Goal: Transaction & Acquisition: Book appointment/travel/reservation

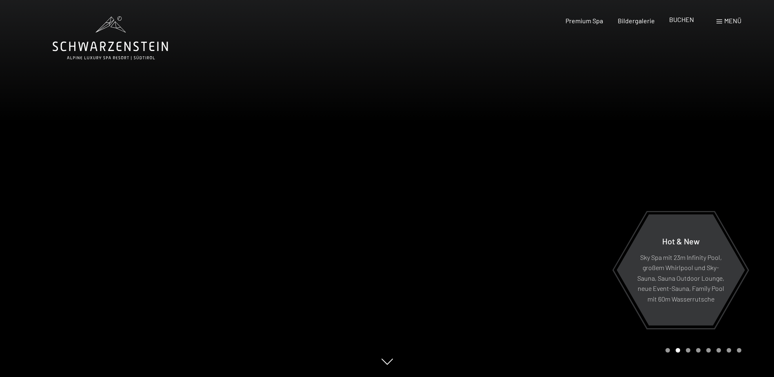
click at [680, 18] on span "BUCHEN" at bounding box center [681, 20] width 25 height 8
click at [552, 179] on div at bounding box center [580, 188] width 387 height 377
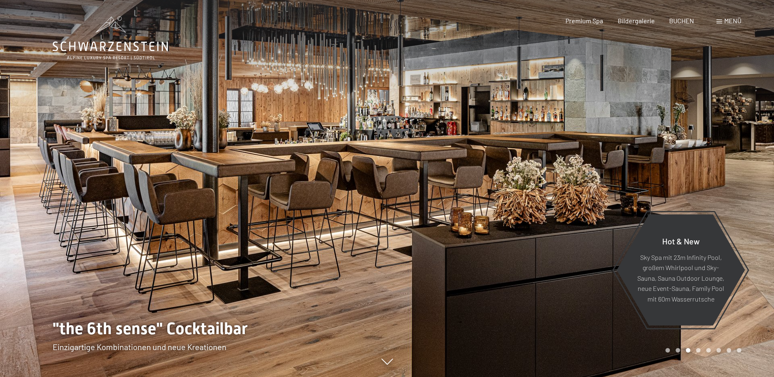
click at [552, 179] on div at bounding box center [580, 188] width 387 height 377
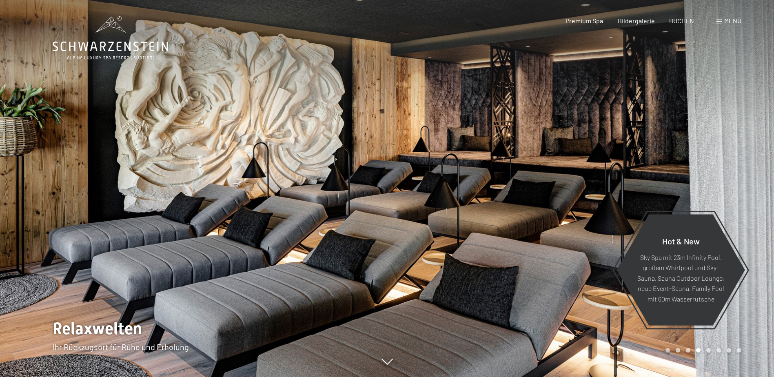
click at [552, 179] on div at bounding box center [580, 188] width 387 height 377
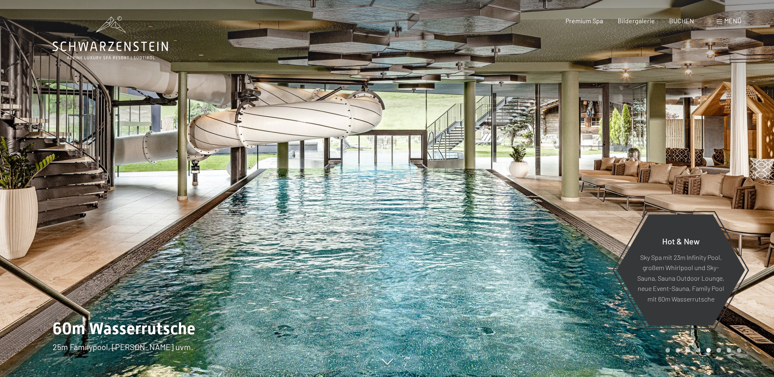
click at [552, 179] on div at bounding box center [580, 188] width 387 height 377
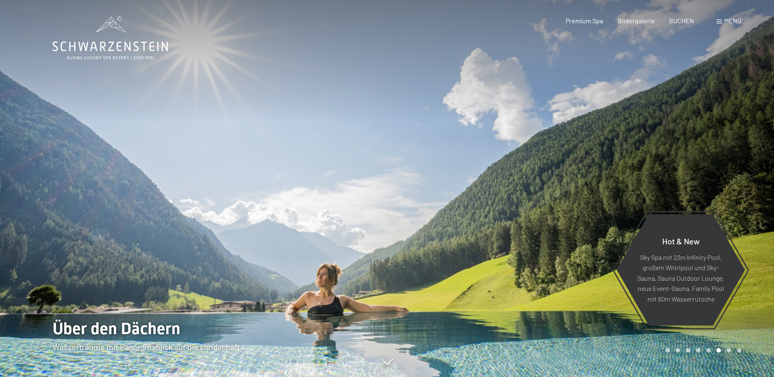
click at [552, 179] on div at bounding box center [580, 188] width 387 height 377
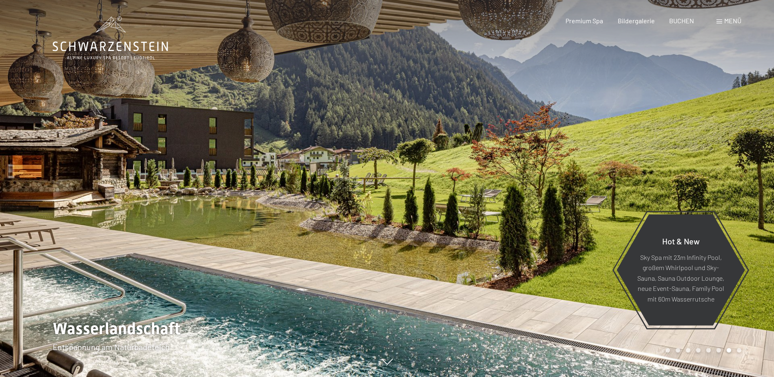
click at [553, 180] on div at bounding box center [580, 188] width 387 height 377
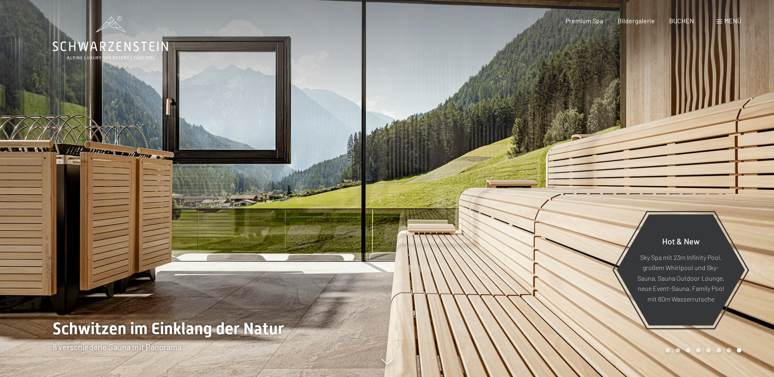
click at [553, 180] on div at bounding box center [580, 188] width 387 height 377
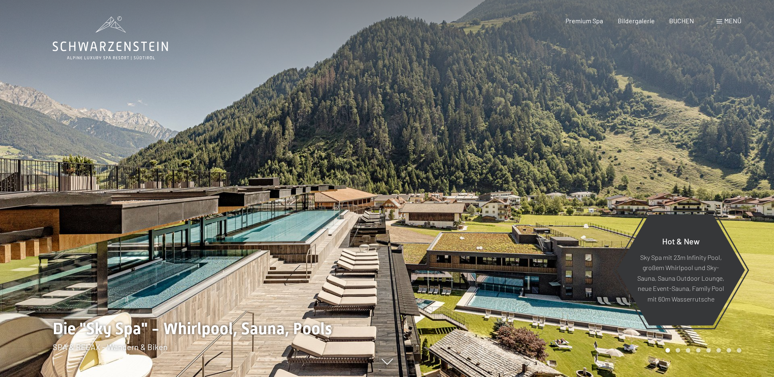
click at [553, 180] on div at bounding box center [580, 188] width 387 height 377
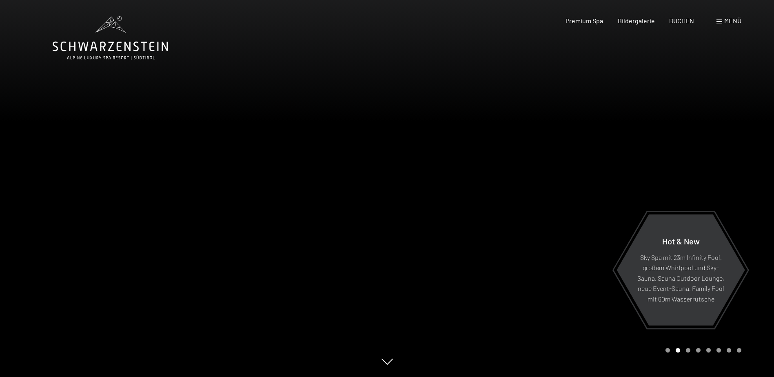
click at [553, 180] on div at bounding box center [580, 188] width 387 height 377
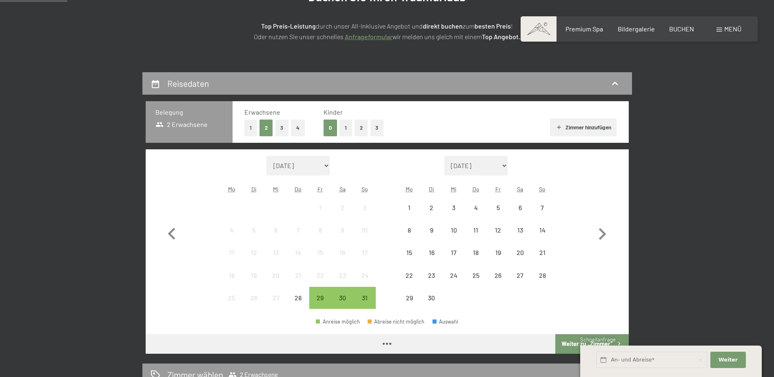
scroll to position [163, 0]
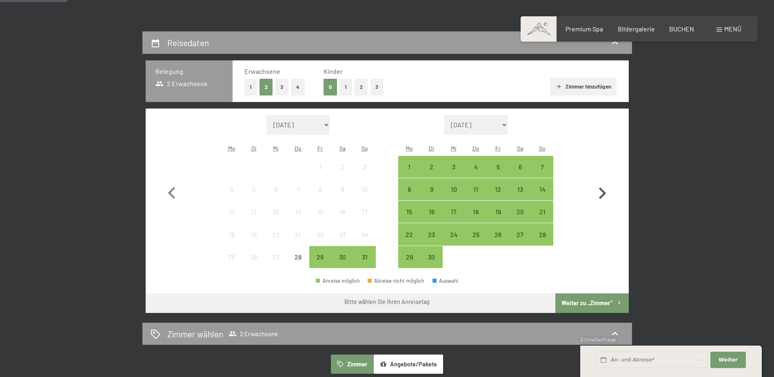
click at [605, 193] on icon "button" at bounding box center [602, 193] width 7 height 12
select select "[DATE]"
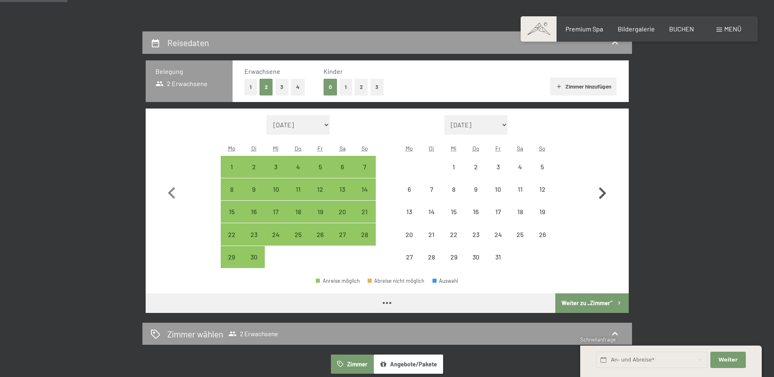
click at [605, 193] on icon "button" at bounding box center [602, 193] width 7 height 12
select select "[DATE]"
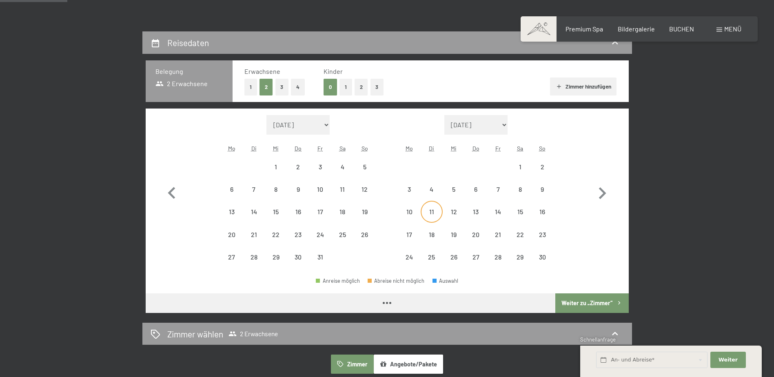
select select "[DATE]"
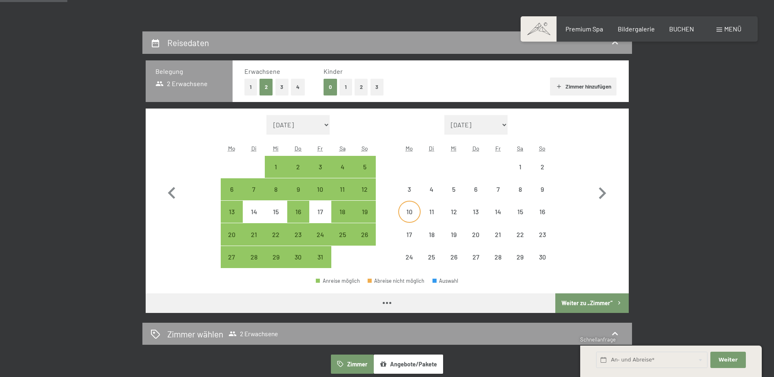
select select "[DATE]"
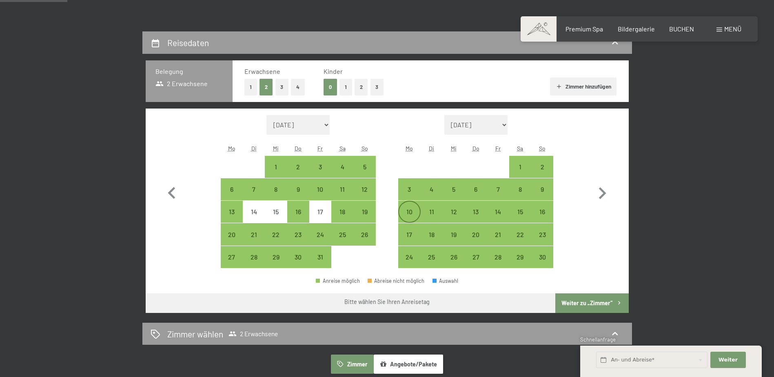
click at [413, 212] on div "10" at bounding box center [409, 219] width 20 height 20
select select "[DATE]"
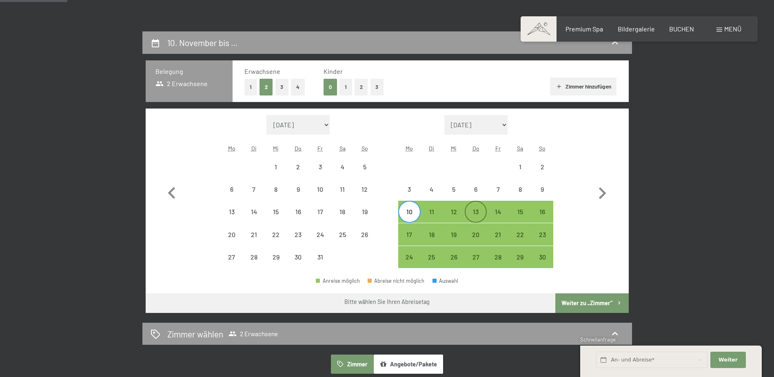
click at [475, 210] on div "13" at bounding box center [476, 219] width 20 height 20
select select "[DATE]"
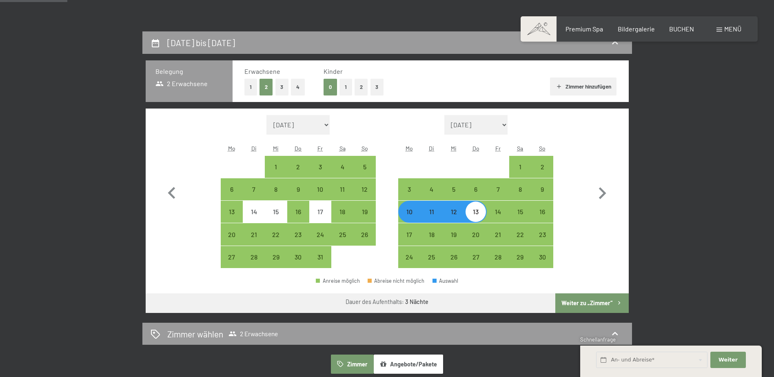
click at [594, 303] on button "Weiter zu „Zimmer“" at bounding box center [591, 303] width 73 height 20
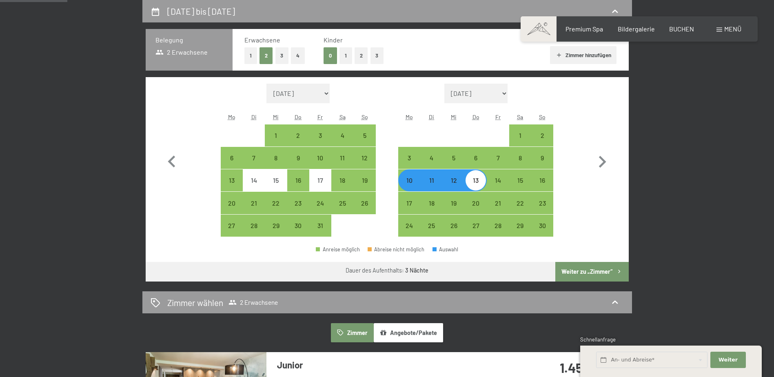
select select "[DATE]"
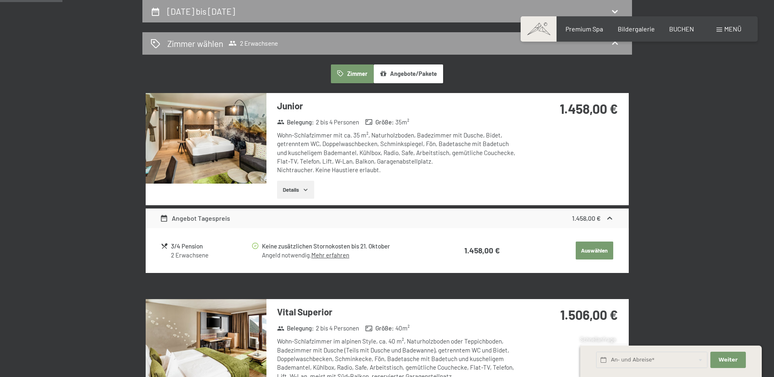
click at [300, 187] on button "Details" at bounding box center [295, 190] width 37 height 18
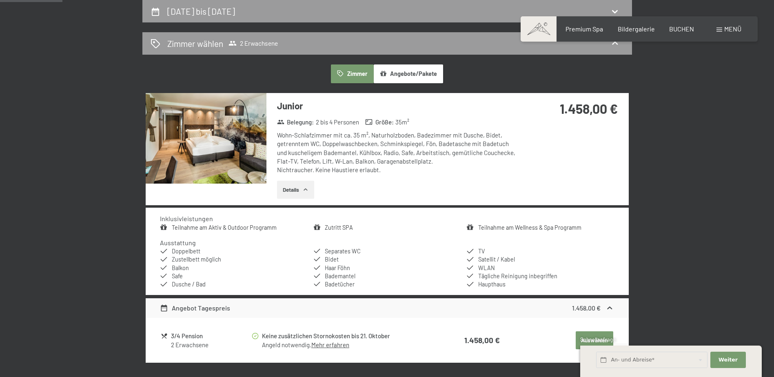
click at [207, 144] on img at bounding box center [206, 138] width 121 height 91
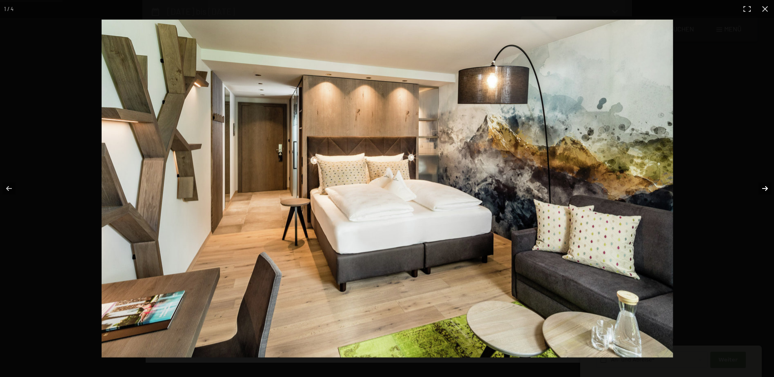
click at [768, 189] on button "button" at bounding box center [760, 188] width 29 height 41
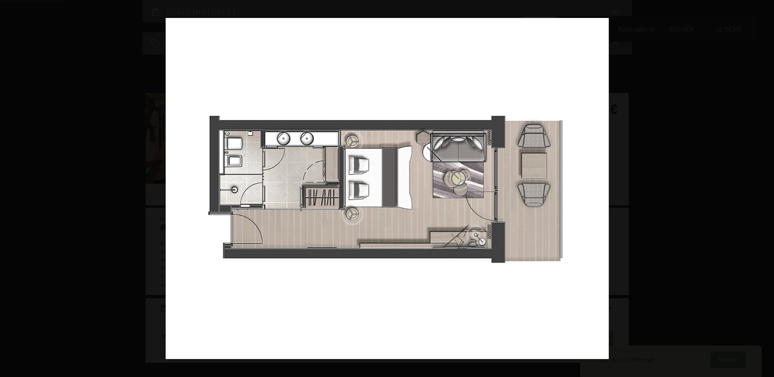
click at [768, 189] on button "button" at bounding box center [760, 188] width 29 height 41
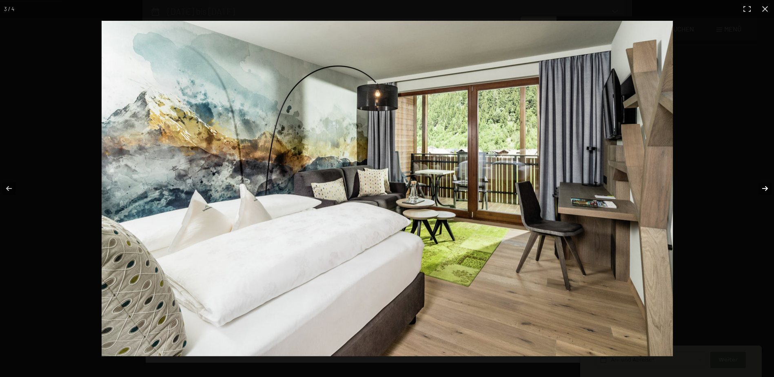
click at [766, 188] on button "button" at bounding box center [760, 188] width 29 height 41
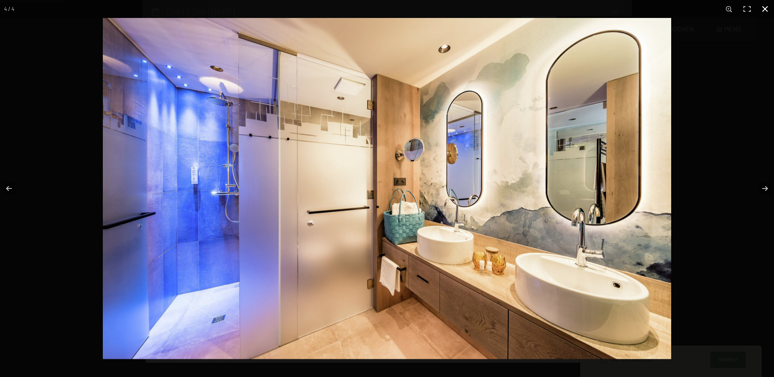
click at [765, 7] on button "button" at bounding box center [765, 9] width 18 height 18
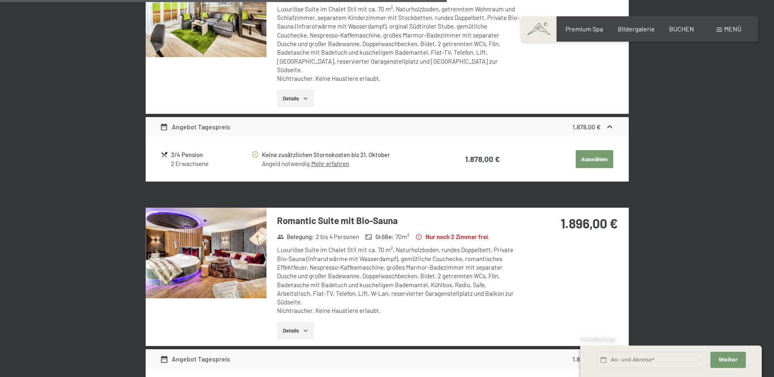
scroll to position [1337, 0]
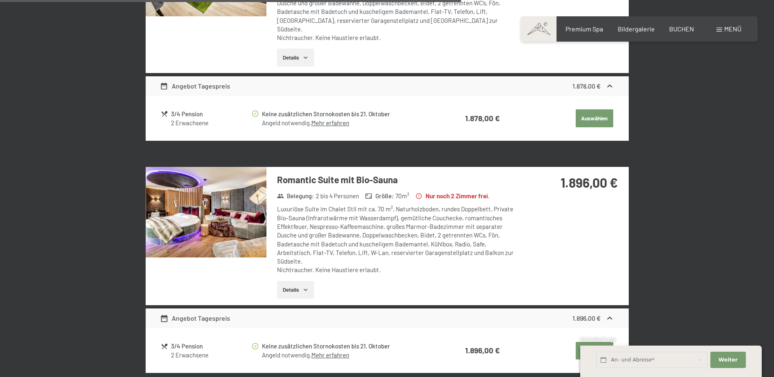
click at [219, 220] on img at bounding box center [206, 212] width 121 height 91
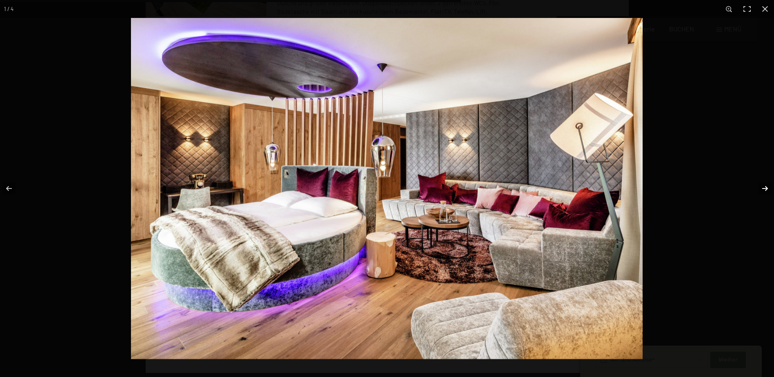
click at [766, 187] on button "button" at bounding box center [760, 188] width 29 height 41
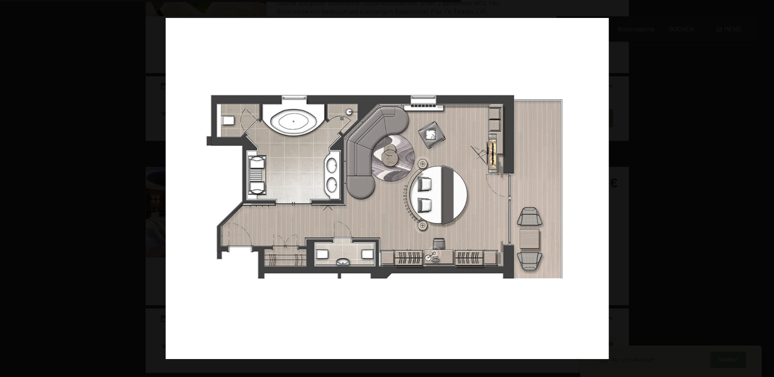
click at [766, 187] on button "button" at bounding box center [760, 188] width 29 height 41
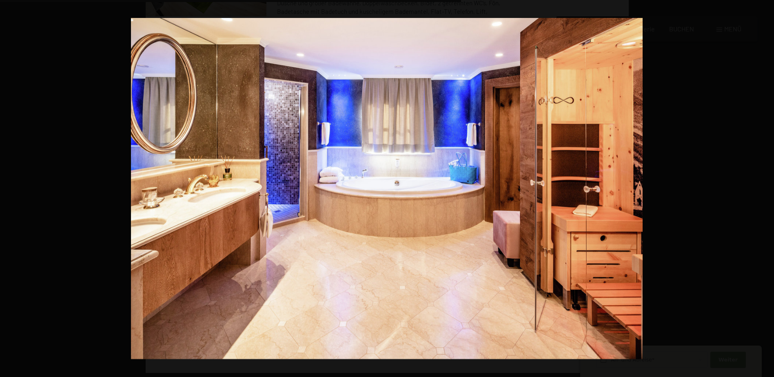
click at [766, 187] on button "button" at bounding box center [760, 188] width 29 height 41
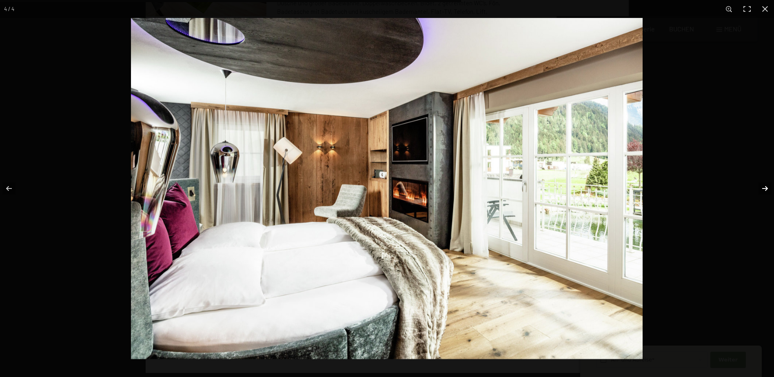
click at [767, 190] on button "button" at bounding box center [760, 188] width 29 height 41
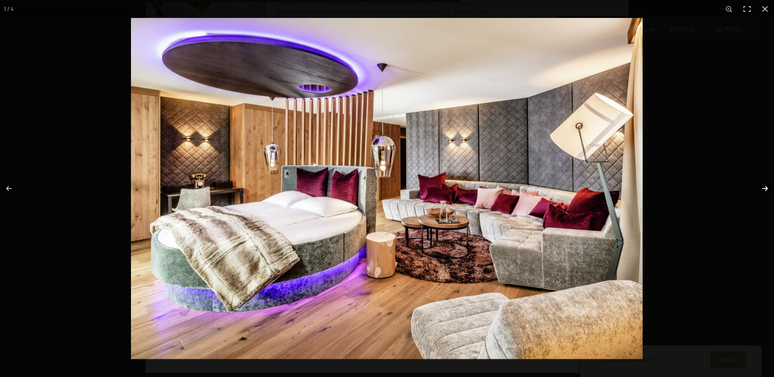
click at [767, 190] on button "button" at bounding box center [760, 188] width 29 height 41
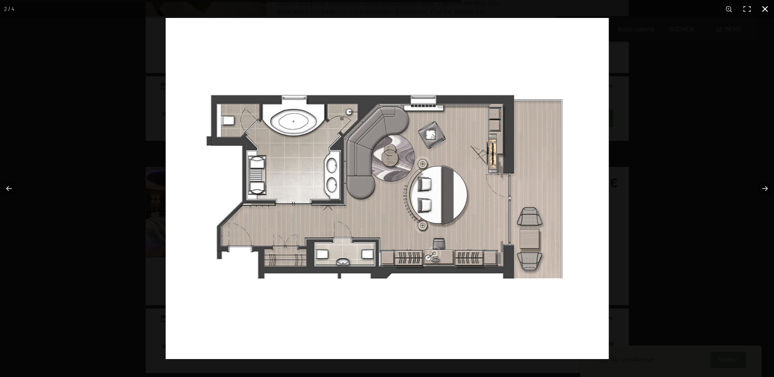
click at [768, 7] on button "button" at bounding box center [765, 9] width 18 height 18
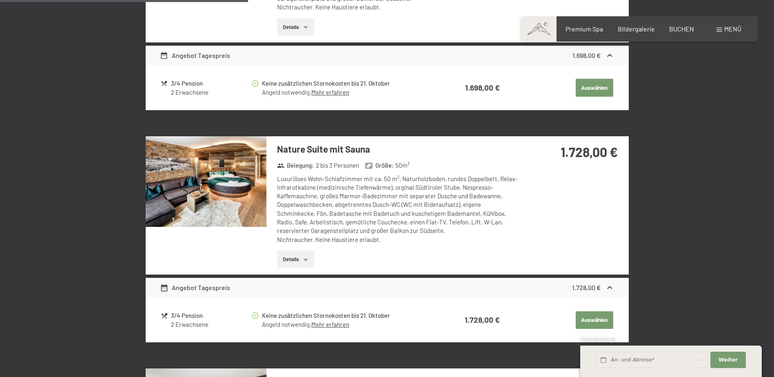
scroll to position [731, 0]
